Goal: Find specific page/section: Find specific page/section

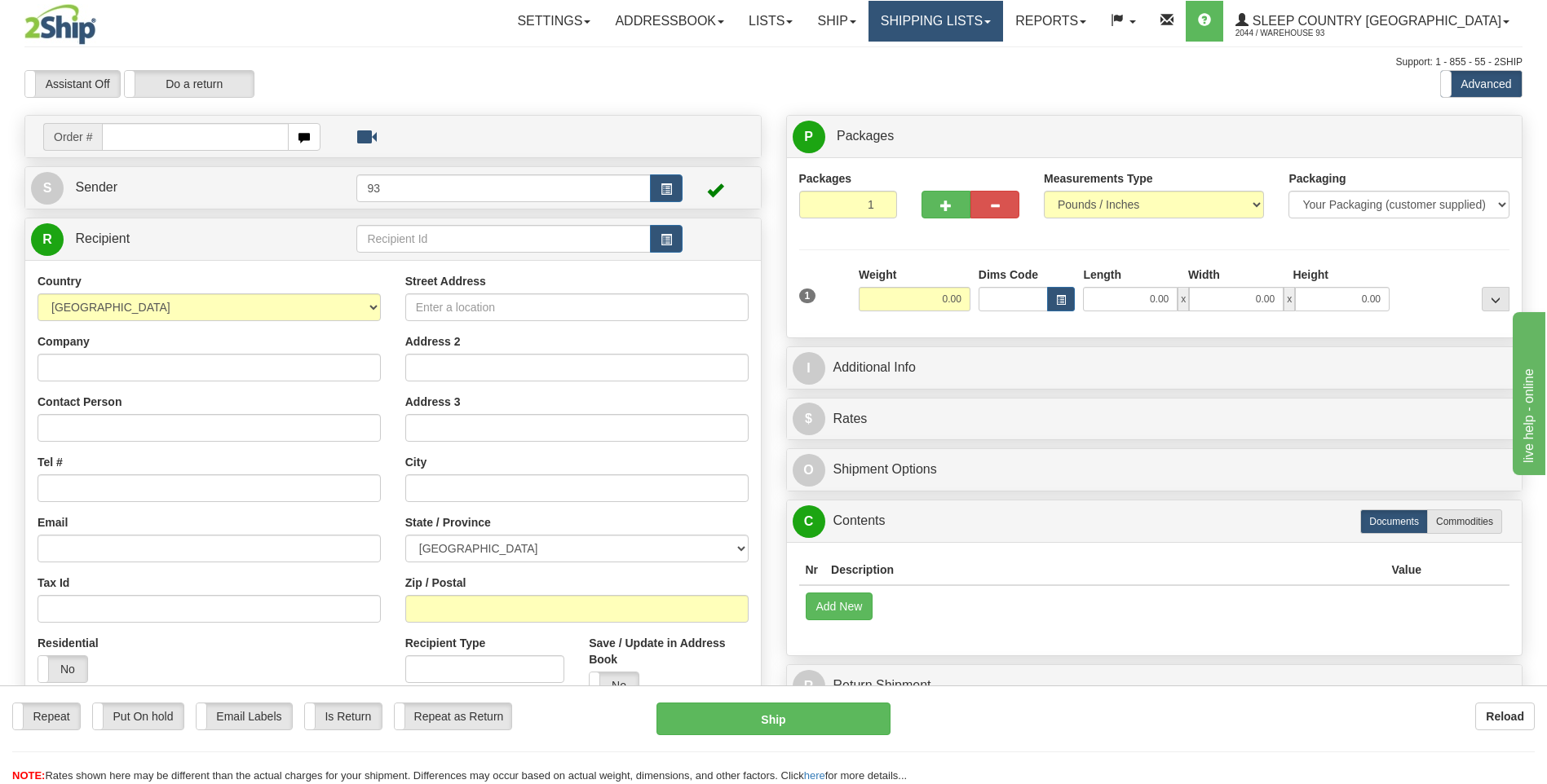
click at [942, 15] on link "Shipping lists" at bounding box center [935, 21] width 135 height 40
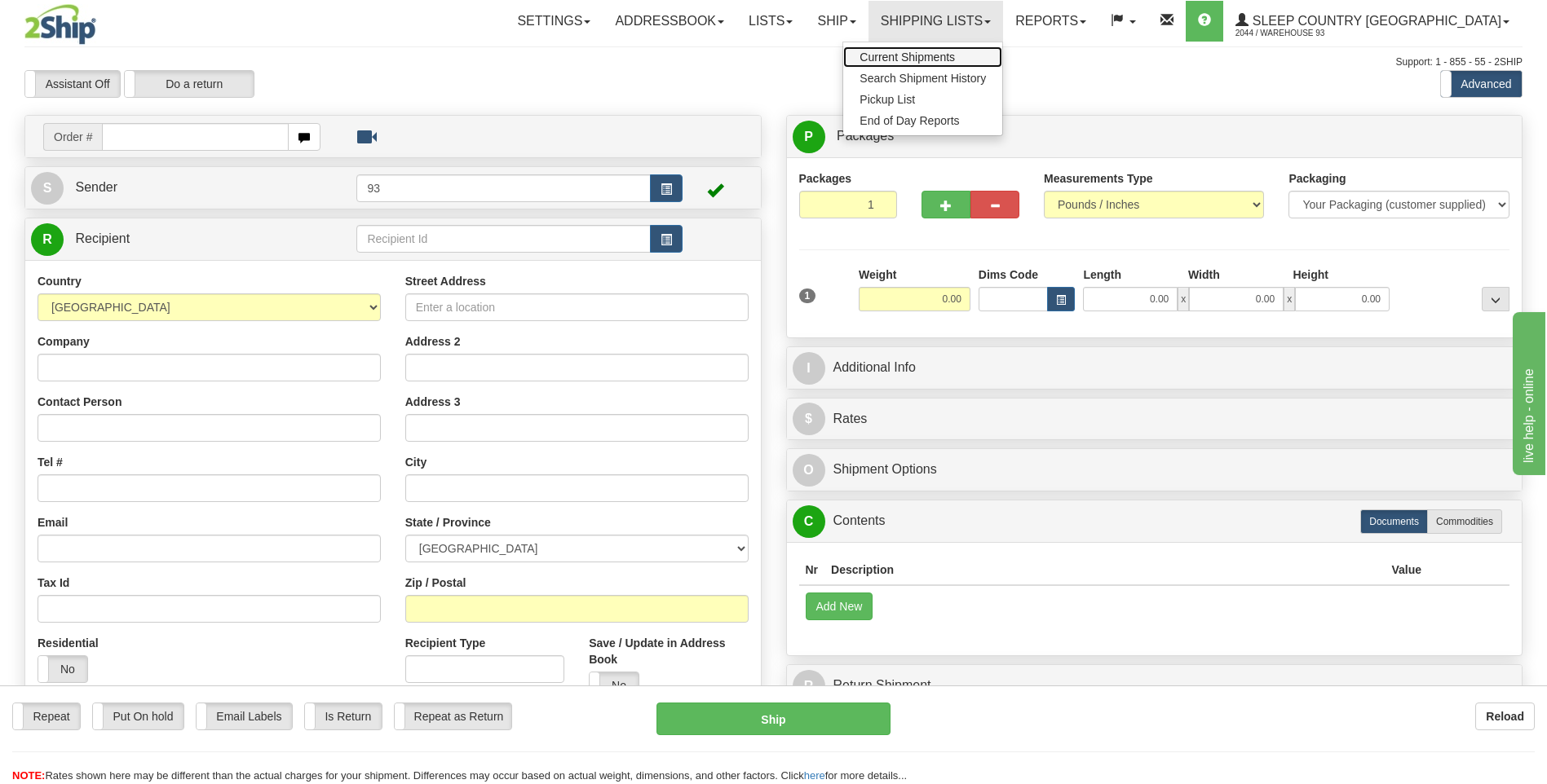
click at [955, 59] on span "Current Shipments" at bounding box center [907, 57] width 95 height 13
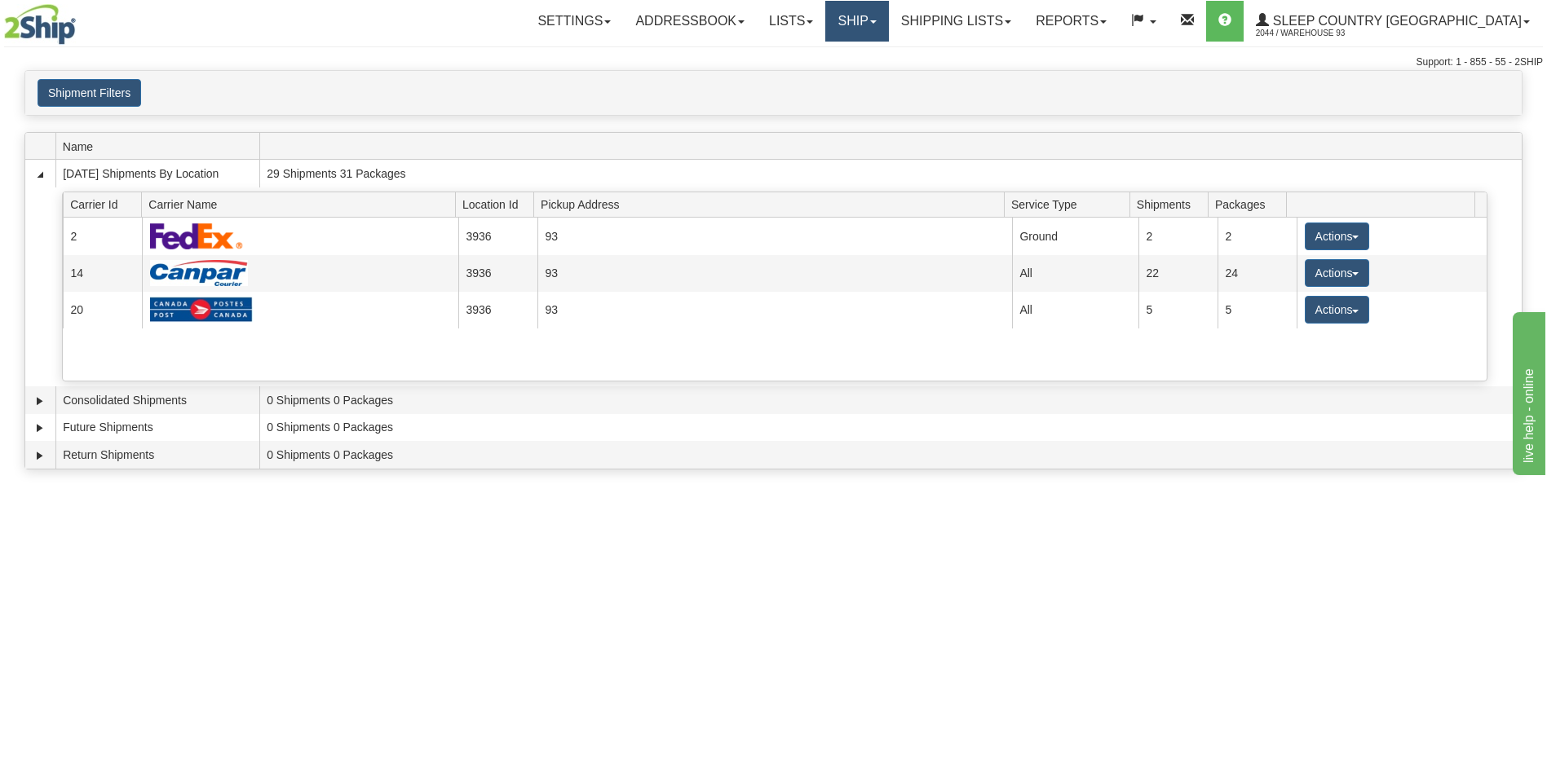
click at [877, 21] on span at bounding box center [873, 22] width 7 height 3
click at [888, 64] on link "Ship Screen" at bounding box center [814, 57] width 148 height 21
